Goal: Transaction & Acquisition: Book appointment/travel/reservation

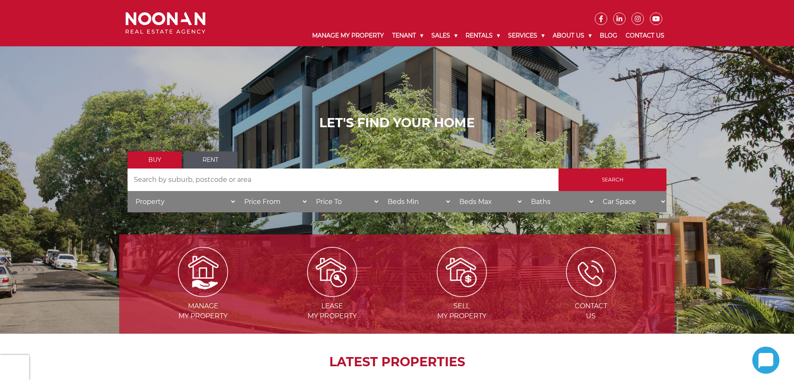
click at [216, 158] on link "Rent" at bounding box center [210, 159] width 54 height 17
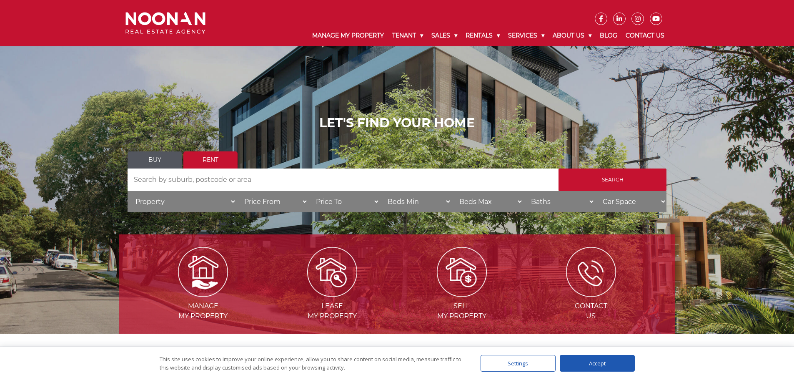
click at [316, 183] on input "Search by Address" at bounding box center [343, 179] width 431 height 23
click at [137, 180] on input "penshurst" at bounding box center [343, 179] width 431 height 23
type input "Penshurst"
click at [617, 184] on input "Search" at bounding box center [612, 179] width 108 height 23
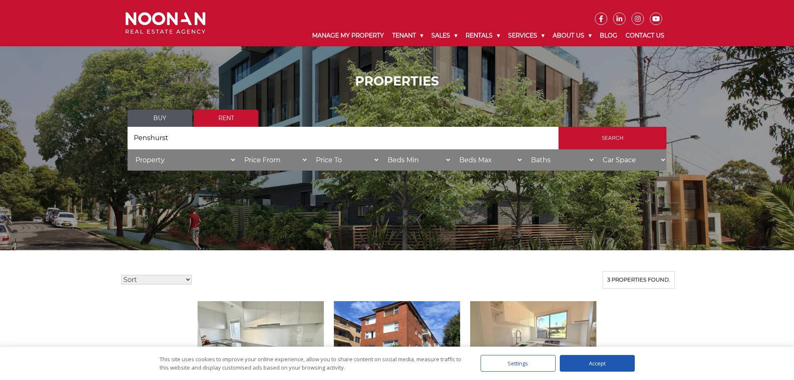
scroll to position [125, 0]
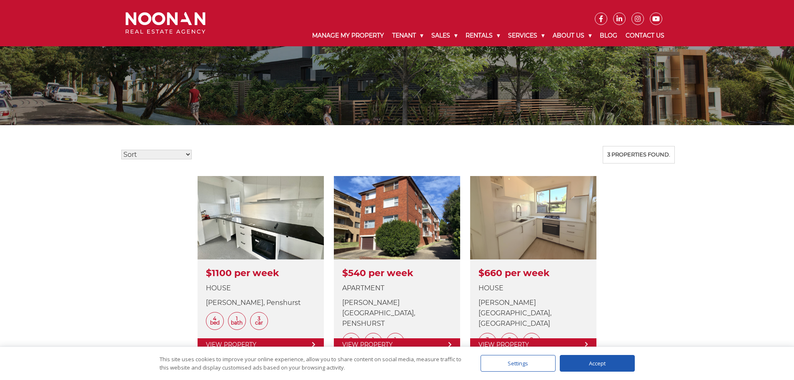
click at [603, 364] on div "Accept" at bounding box center [597, 363] width 75 height 17
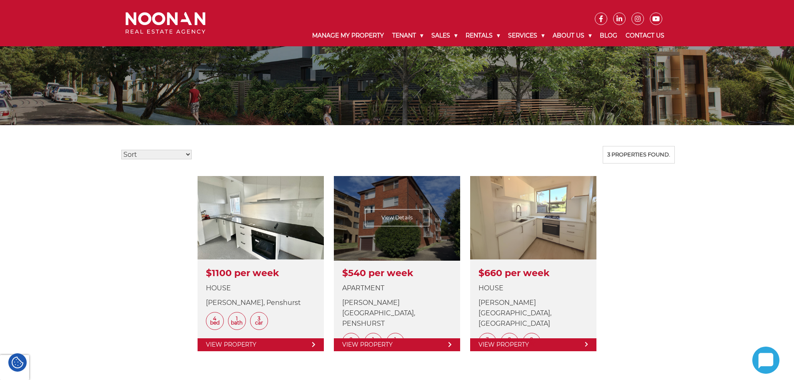
click at [403, 213] on link at bounding box center [397, 263] width 126 height 175
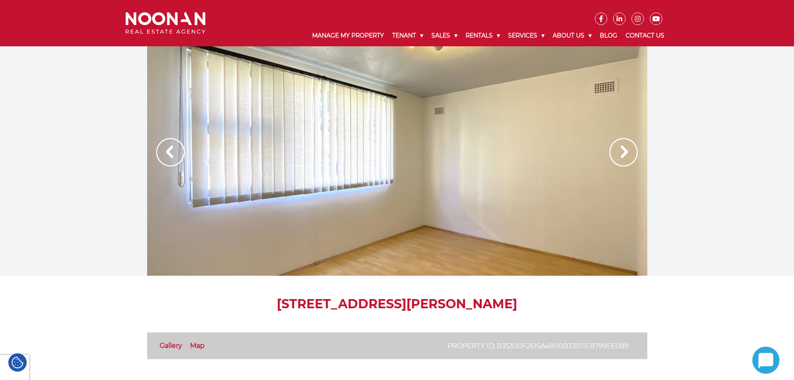
click at [622, 153] on img at bounding box center [623, 152] width 28 height 28
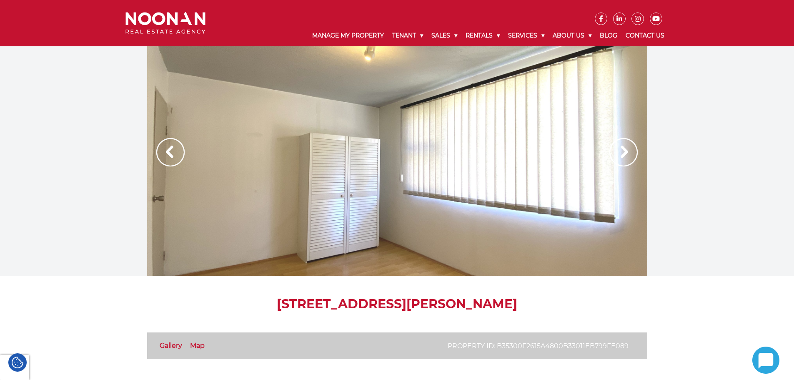
click at [622, 153] on img at bounding box center [623, 152] width 28 height 28
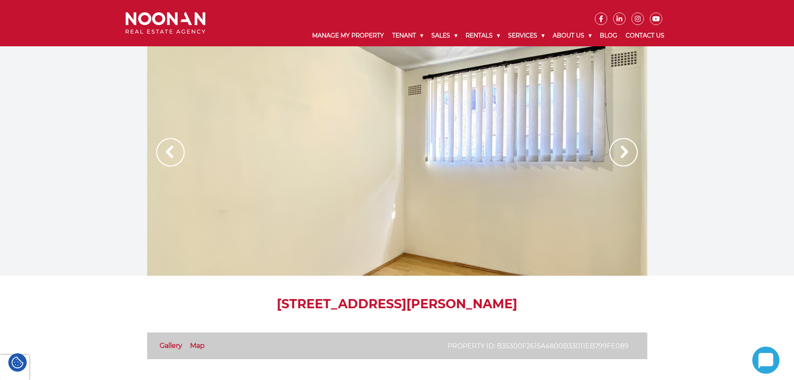
click at [622, 153] on img at bounding box center [623, 152] width 28 height 28
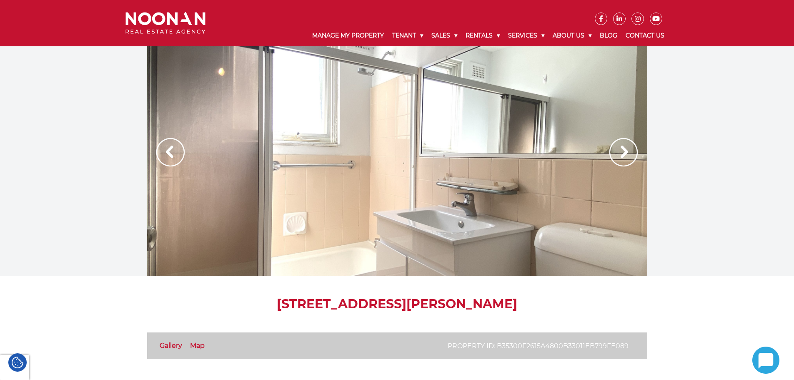
click at [439, 165] on div at bounding box center [397, 160] width 500 height 229
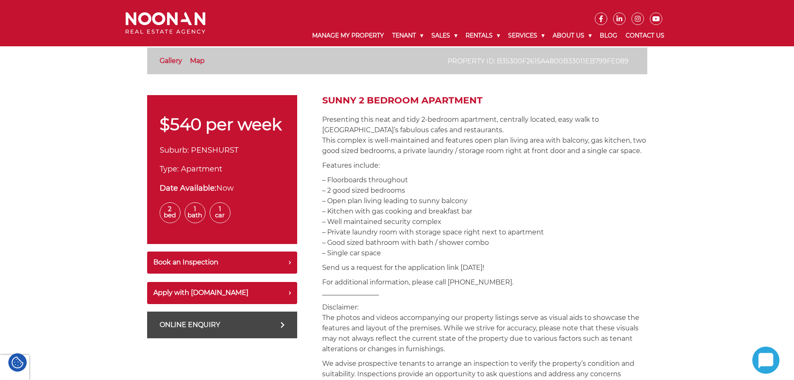
scroll to position [250, 0]
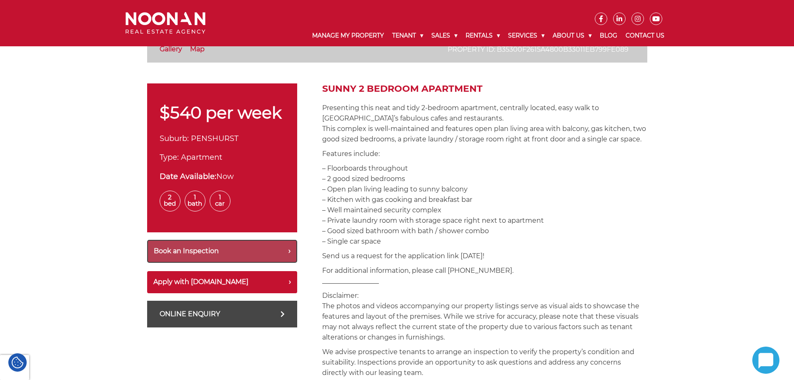
click at [287, 252] on button "Book an Inspection" at bounding box center [222, 251] width 150 height 23
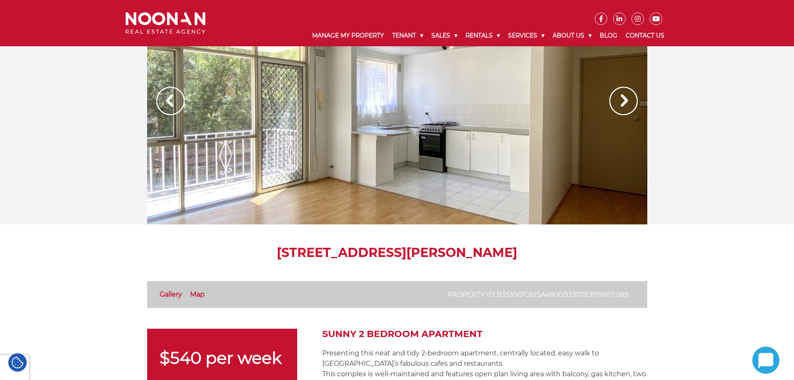
scroll to position [0, 0]
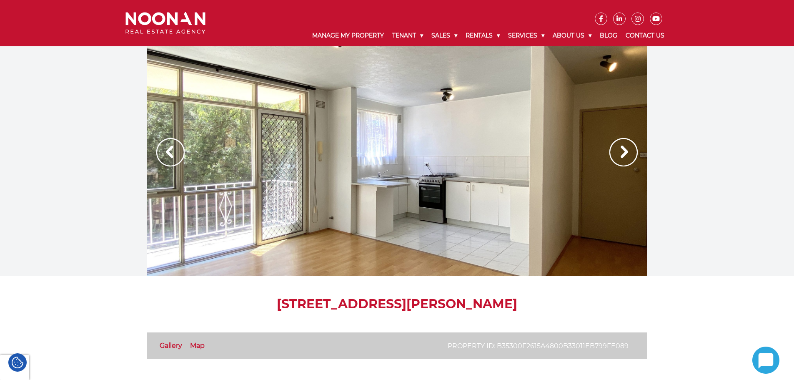
click at [626, 152] on img at bounding box center [623, 152] width 28 height 28
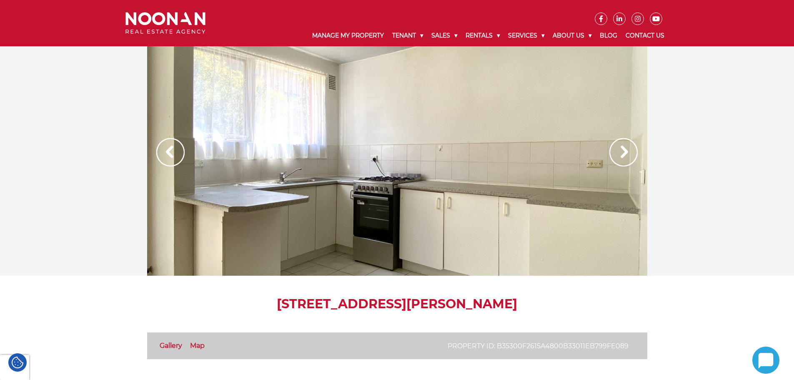
click at [627, 152] on img at bounding box center [623, 152] width 28 height 28
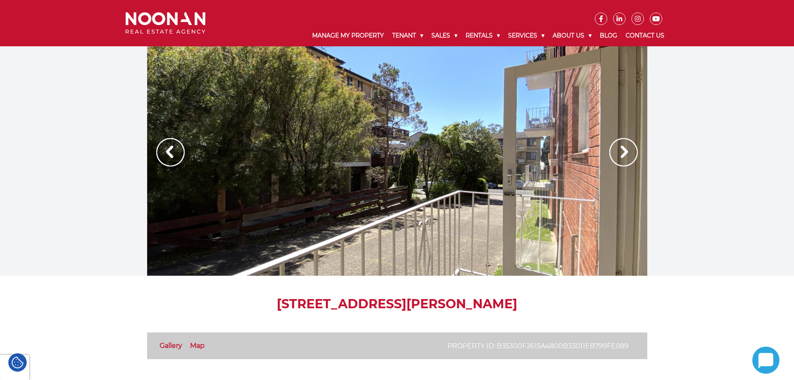
click at [627, 152] on img at bounding box center [623, 152] width 28 height 28
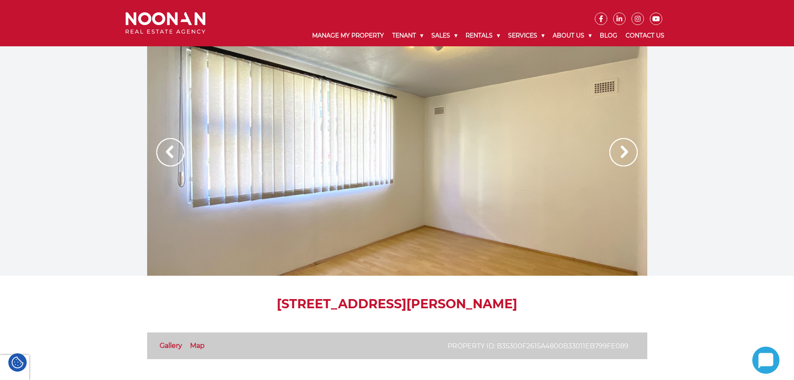
click at [173, 155] on img at bounding box center [170, 152] width 28 height 28
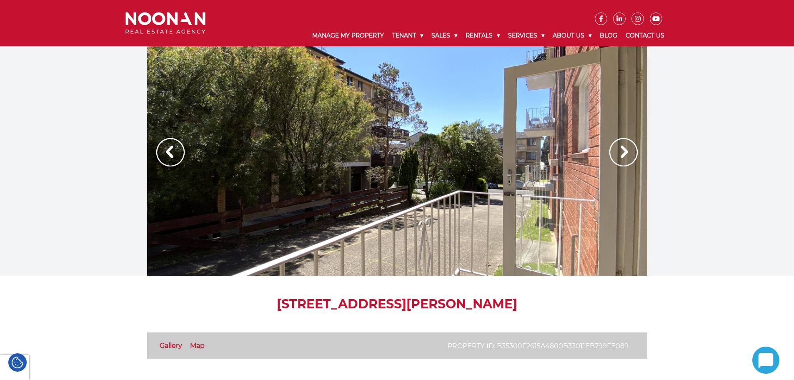
click at [624, 150] on img at bounding box center [623, 152] width 28 height 28
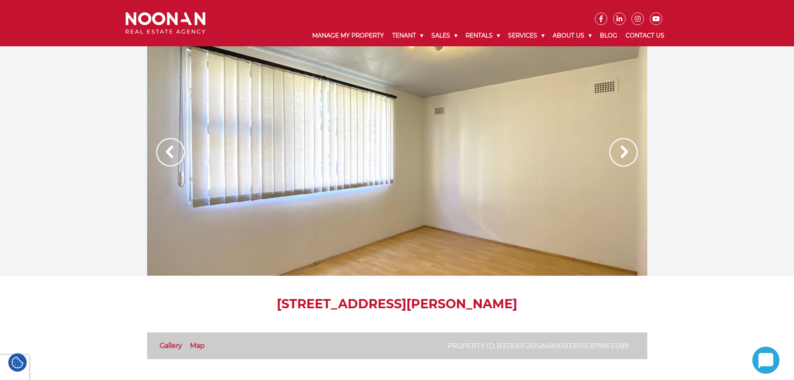
click at [623, 150] on img at bounding box center [623, 152] width 28 height 28
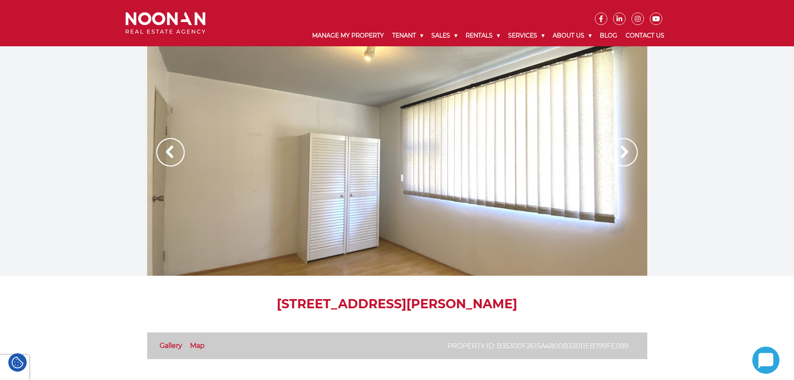
click at [623, 151] on img at bounding box center [623, 152] width 28 height 28
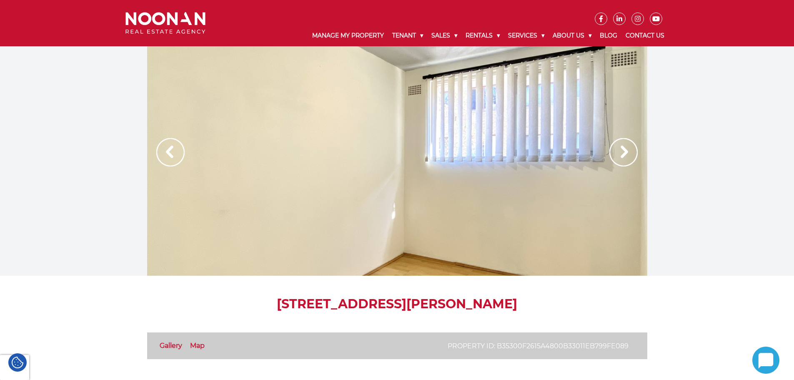
click at [623, 151] on img at bounding box center [623, 152] width 28 height 28
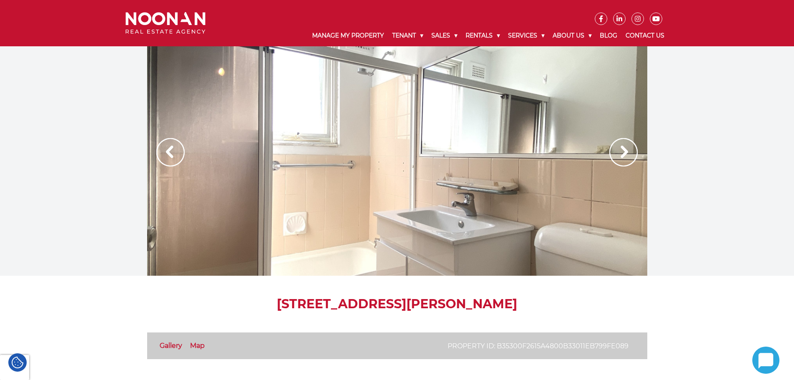
click at [623, 151] on img at bounding box center [623, 152] width 28 height 28
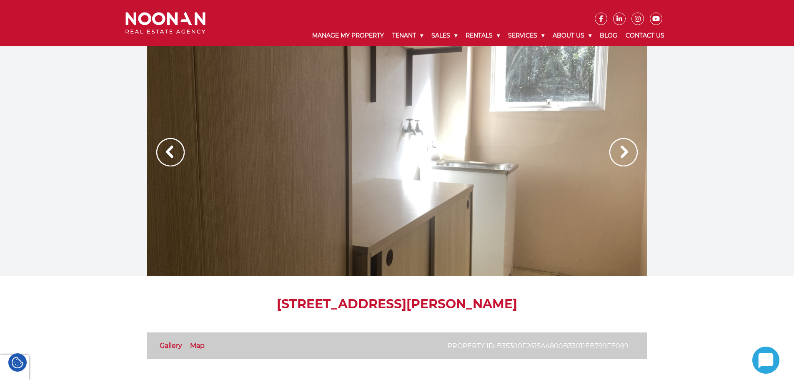
click at [167, 154] on img at bounding box center [170, 152] width 28 height 28
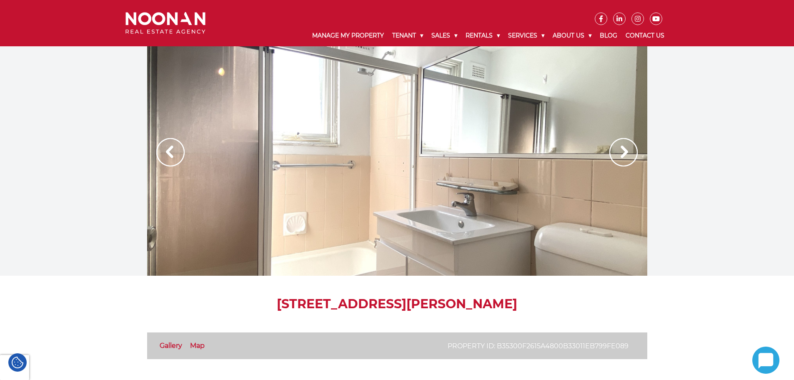
click at [419, 185] on div at bounding box center [397, 160] width 500 height 229
click at [618, 156] on img at bounding box center [623, 152] width 28 height 28
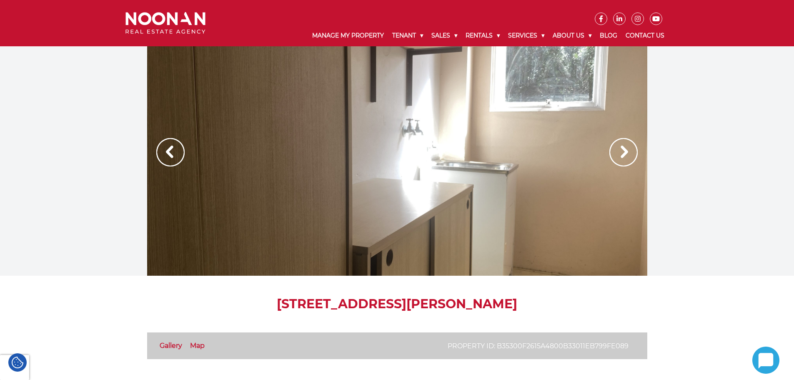
click at [175, 151] on img at bounding box center [170, 152] width 28 height 28
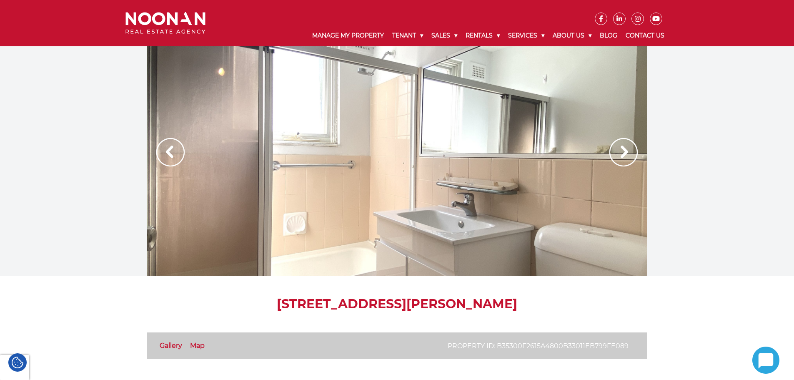
click at [623, 150] on img at bounding box center [623, 152] width 28 height 28
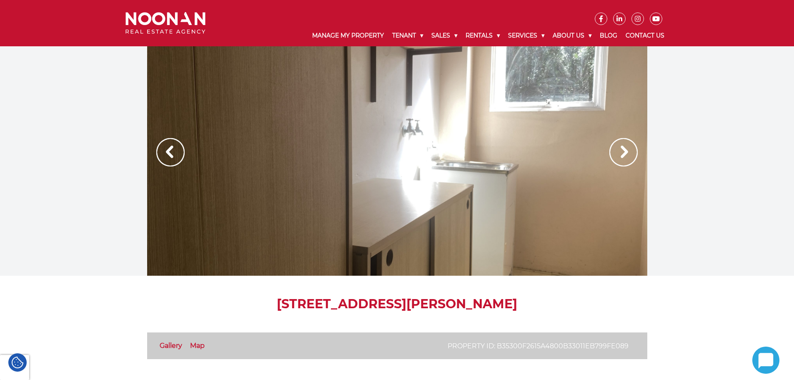
click at [623, 150] on img at bounding box center [623, 152] width 28 height 28
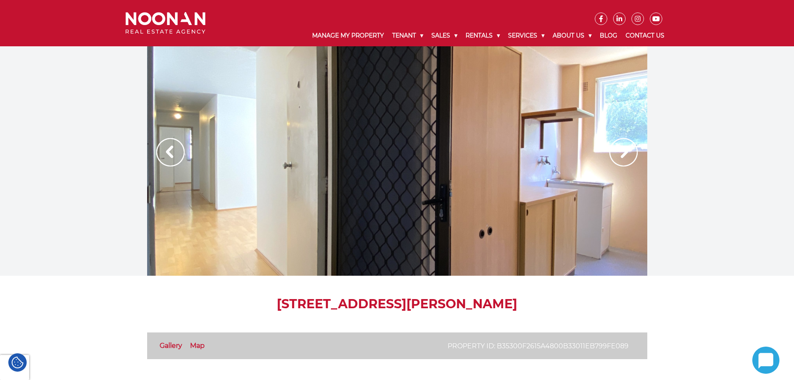
click at [623, 150] on img at bounding box center [623, 152] width 28 height 28
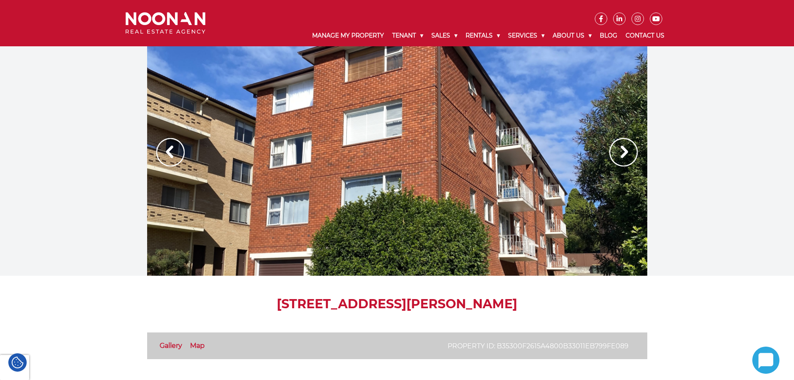
click at [623, 150] on img at bounding box center [623, 152] width 28 height 28
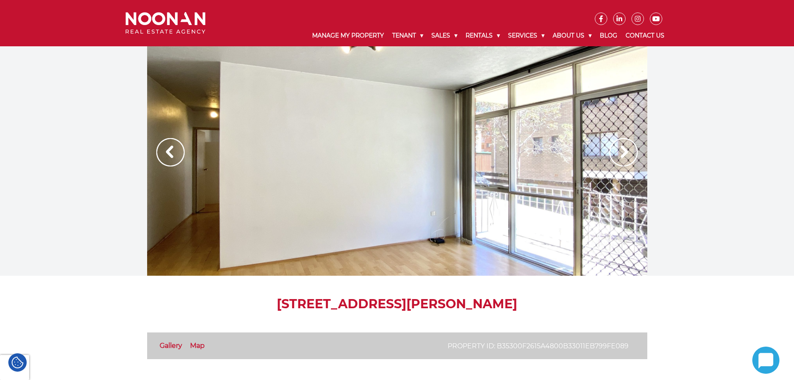
click at [623, 150] on img at bounding box center [623, 152] width 28 height 28
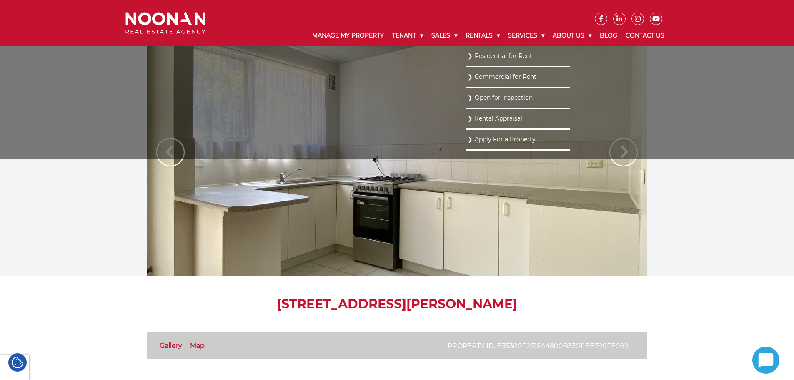
click at [495, 54] on link "Residential for Rent" at bounding box center [518, 55] width 100 height 11
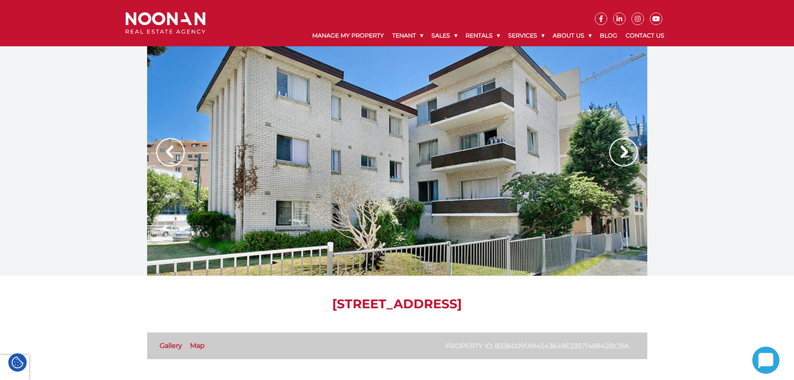
click at [623, 152] on img at bounding box center [623, 152] width 28 height 28
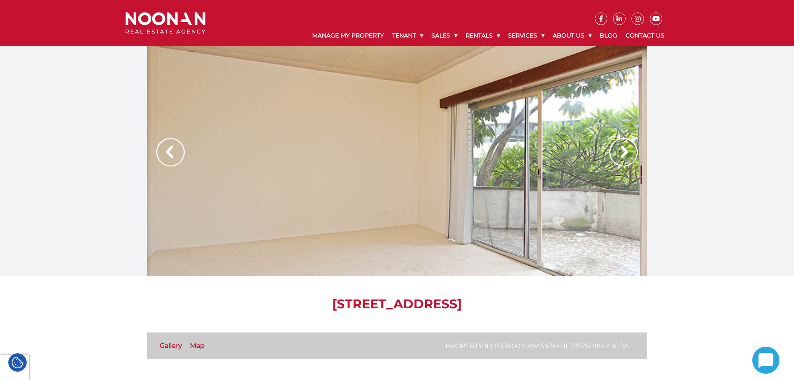
click at [623, 152] on img at bounding box center [623, 152] width 28 height 28
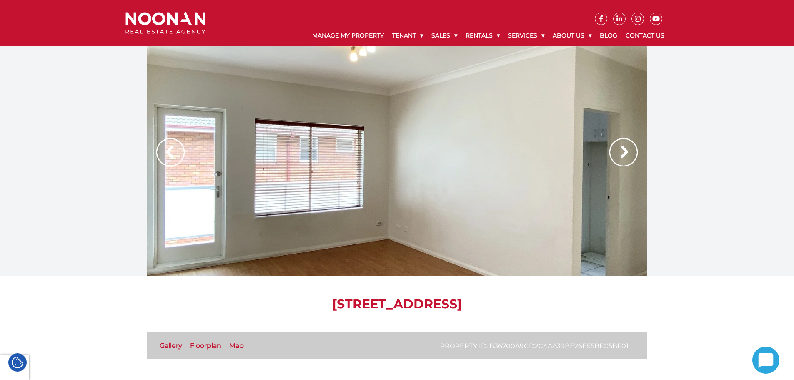
click at [620, 153] on img at bounding box center [623, 152] width 28 height 28
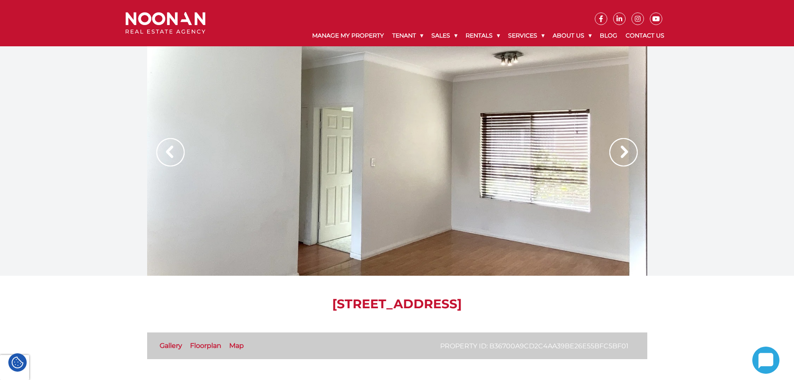
click at [619, 153] on img at bounding box center [623, 152] width 28 height 28
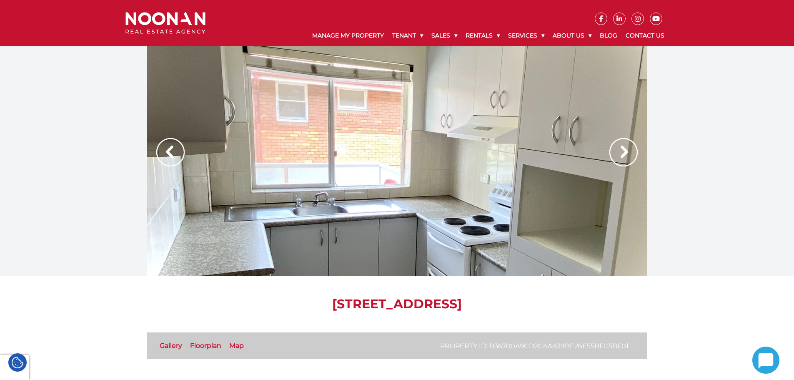
click at [618, 153] on img at bounding box center [623, 152] width 28 height 28
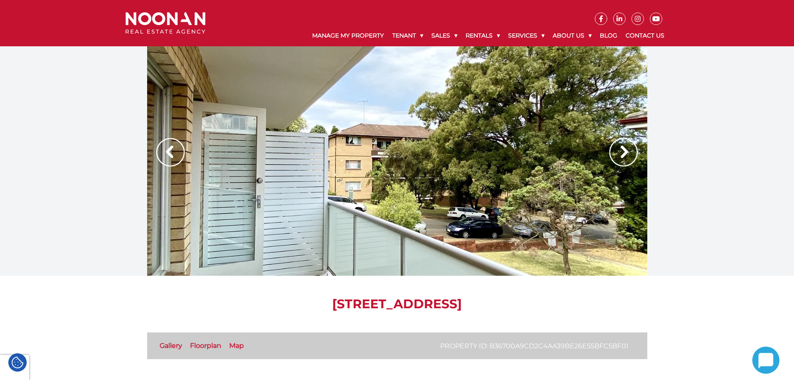
click at [618, 153] on img at bounding box center [623, 152] width 28 height 28
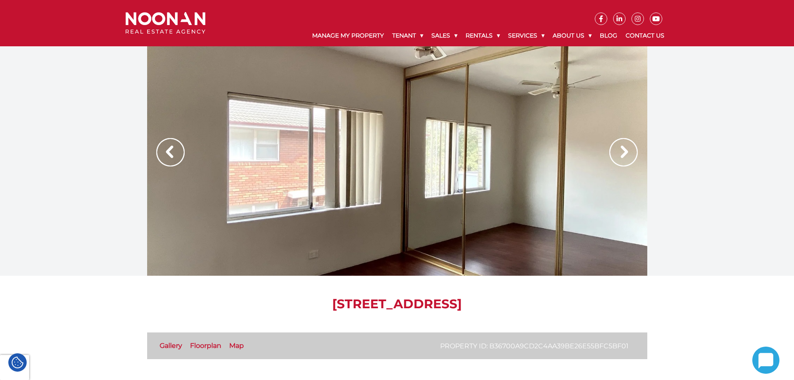
click at [618, 153] on img at bounding box center [623, 152] width 28 height 28
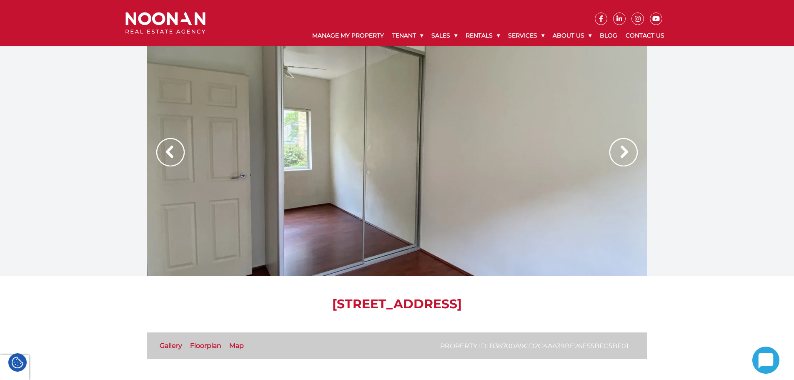
click at [619, 153] on img at bounding box center [623, 152] width 28 height 28
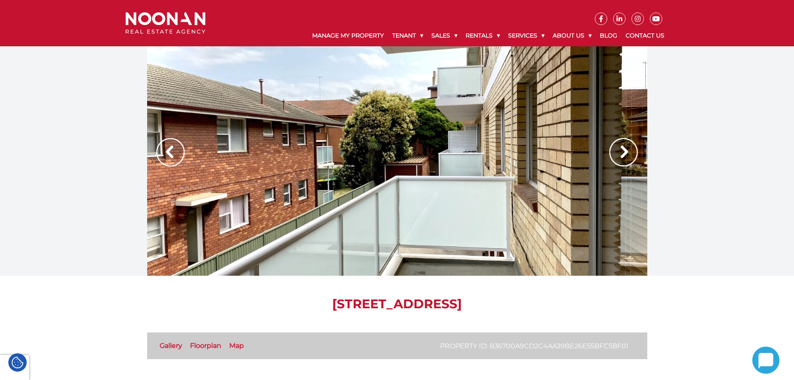
click at [619, 153] on img at bounding box center [623, 152] width 28 height 28
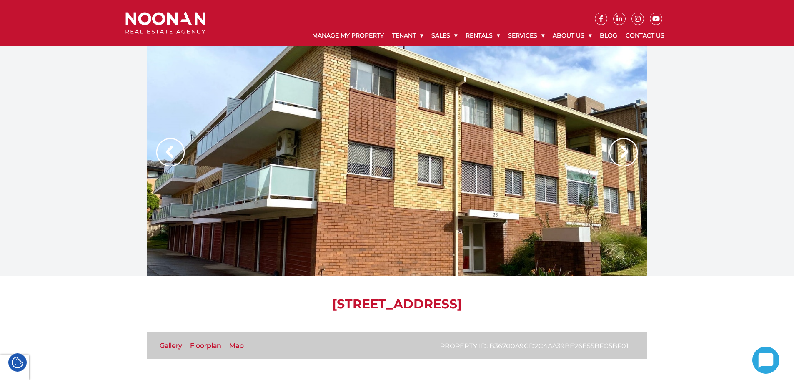
click at [624, 154] on img at bounding box center [623, 152] width 28 height 28
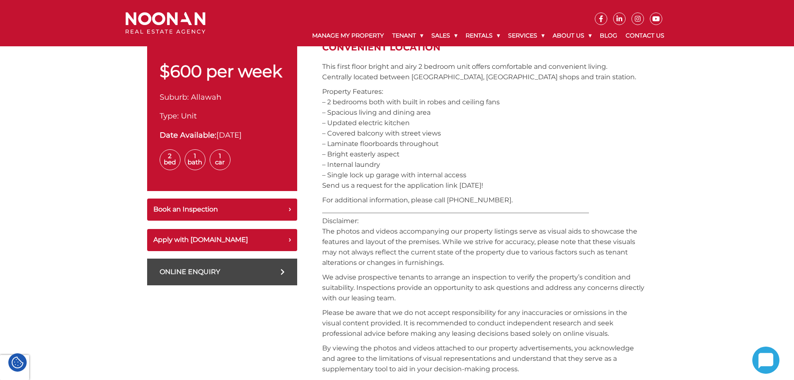
scroll to position [292, 0]
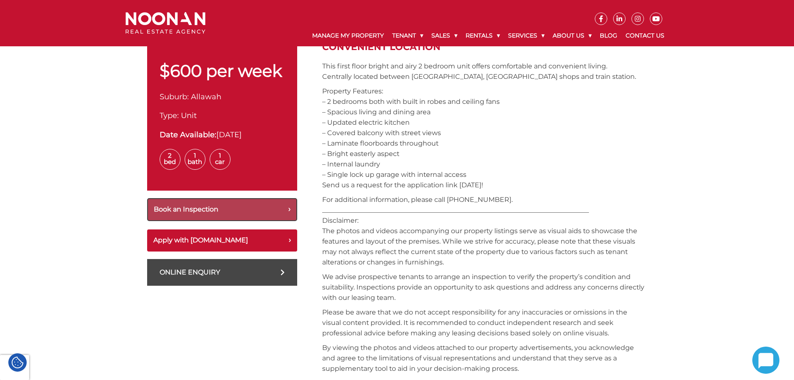
click at [288, 209] on button "Book an Inspection" at bounding box center [222, 209] width 150 height 23
